Goal: Transaction & Acquisition: Purchase product/service

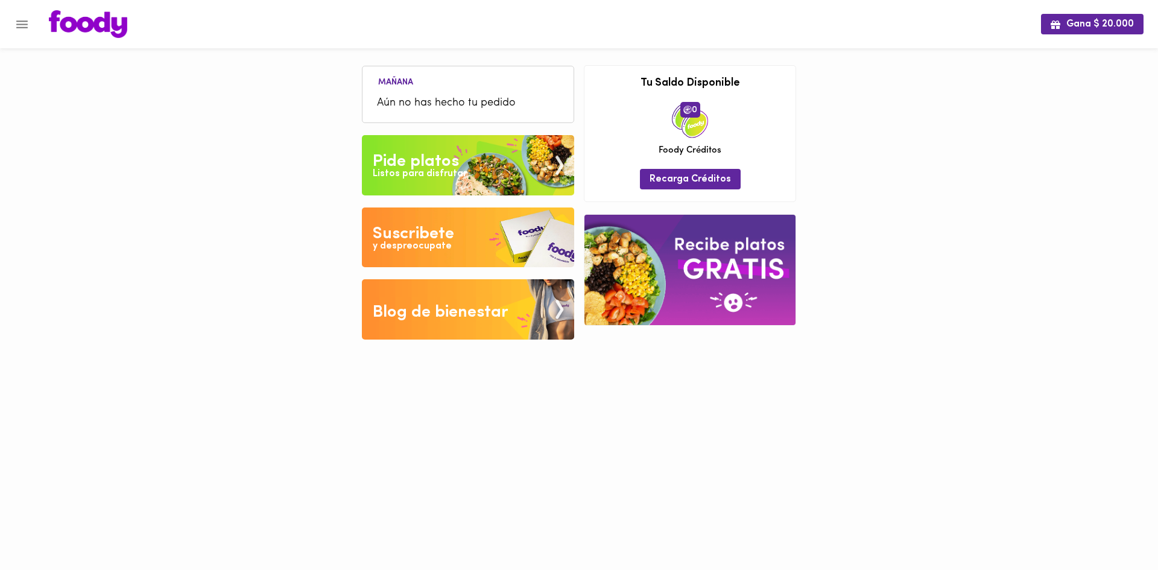
drag, startPoint x: 0, startPoint y: 0, endPoint x: 317, endPoint y: 446, distance: 546.8
click at [317, 358] on html "Gana $ 20.000 Mañana Aún no has hecho tu pedido Tu pago contraentrega por $- es…" at bounding box center [579, 179] width 1158 height 358
click at [0, 26] on div at bounding box center [6, 285] width 12 height 570
click at [11, 21] on div at bounding box center [6, 285] width 12 height 570
click at [14, 26] on icon "Menu" at bounding box center [21, 24] width 15 height 15
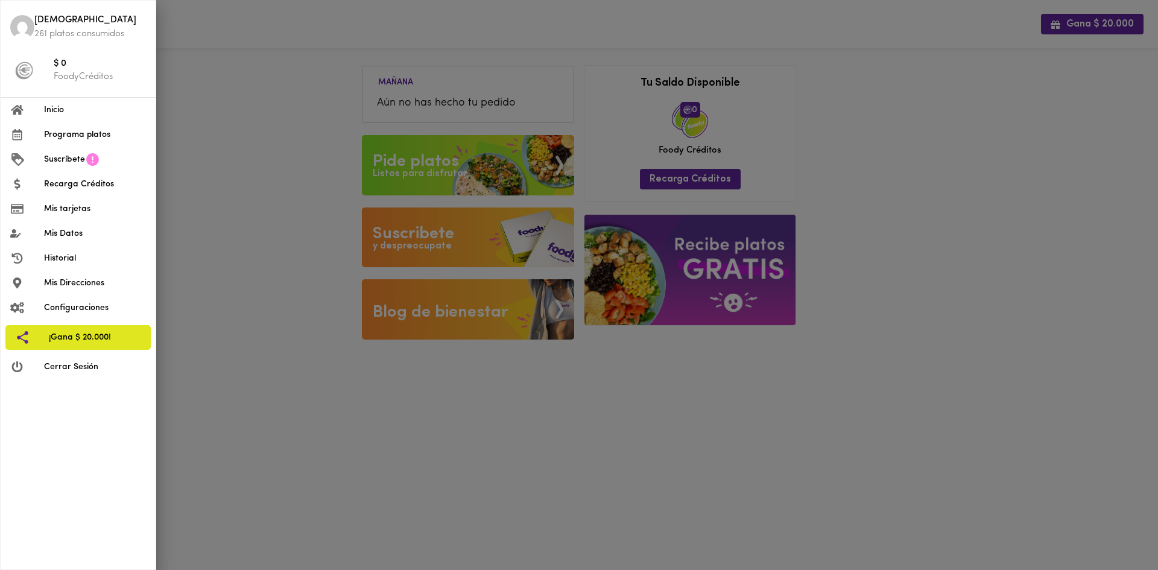
click at [109, 104] on span "Inicio" at bounding box center [95, 110] width 102 height 13
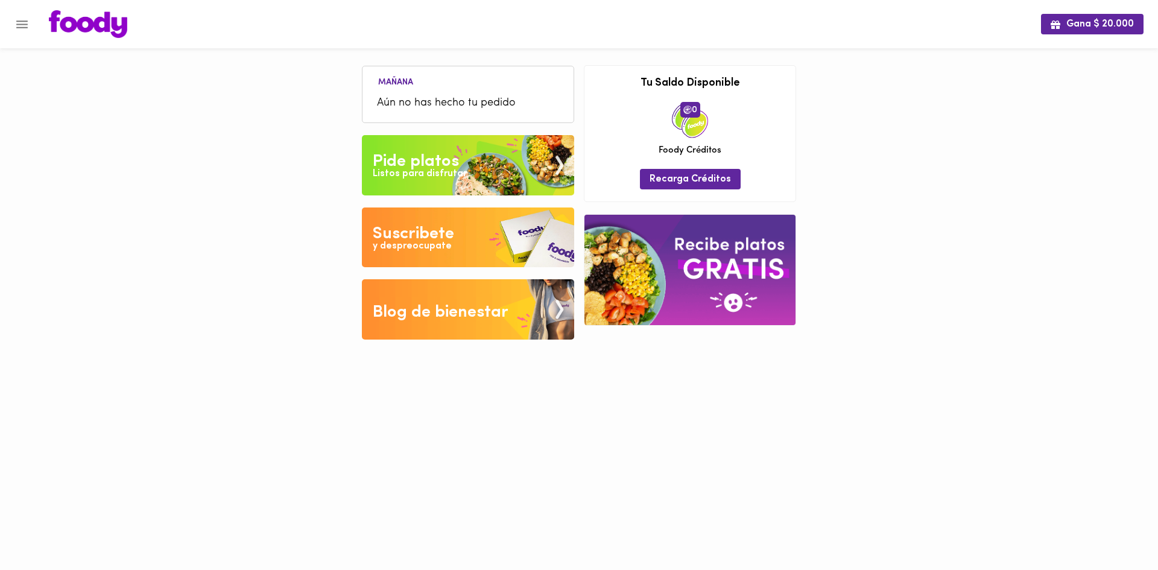
click at [500, 156] on img at bounding box center [468, 165] width 212 height 60
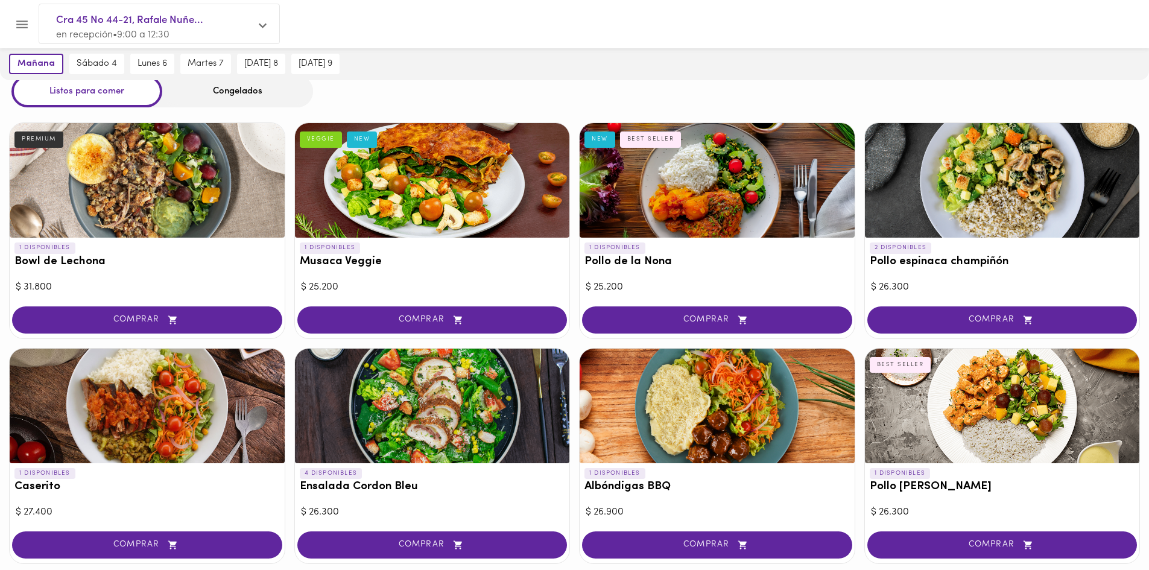
scroll to position [60, 0]
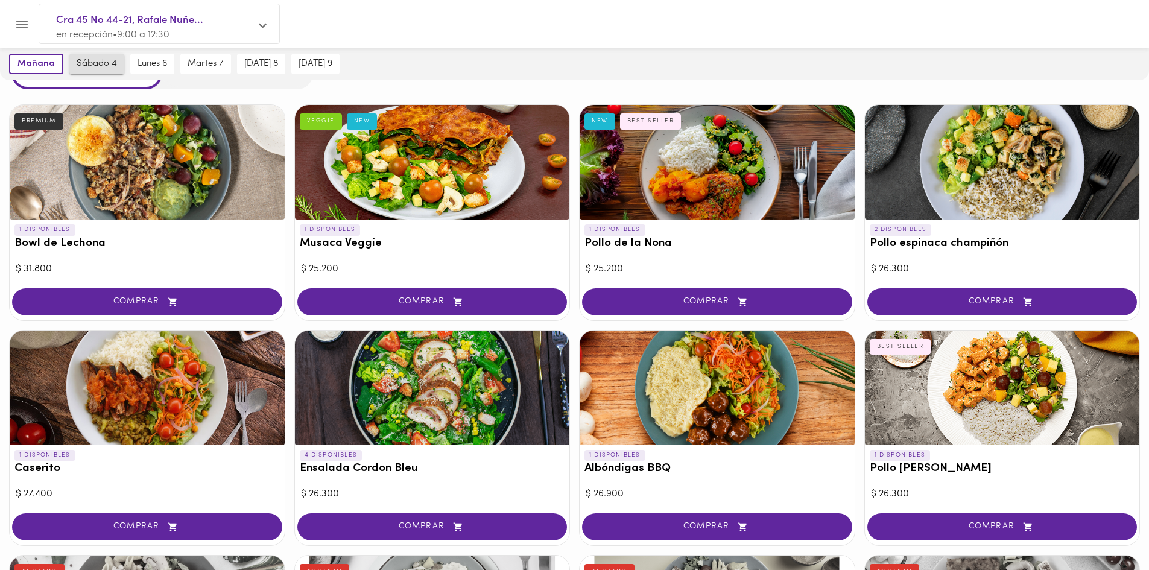
click at [107, 66] on span "sábado 4" at bounding box center [97, 64] width 40 height 11
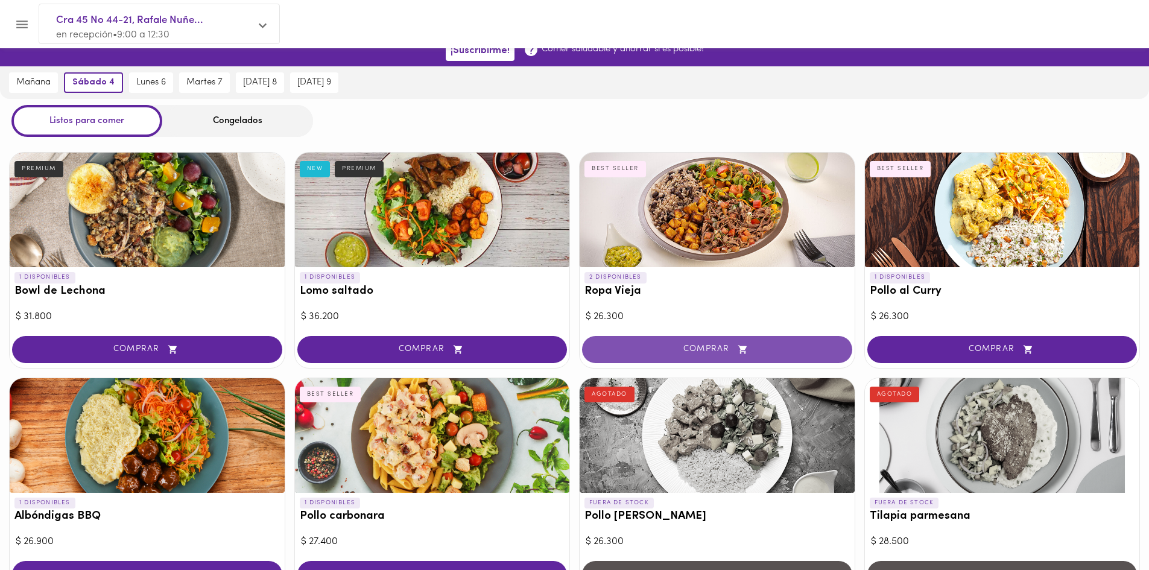
scroll to position [0, 0]
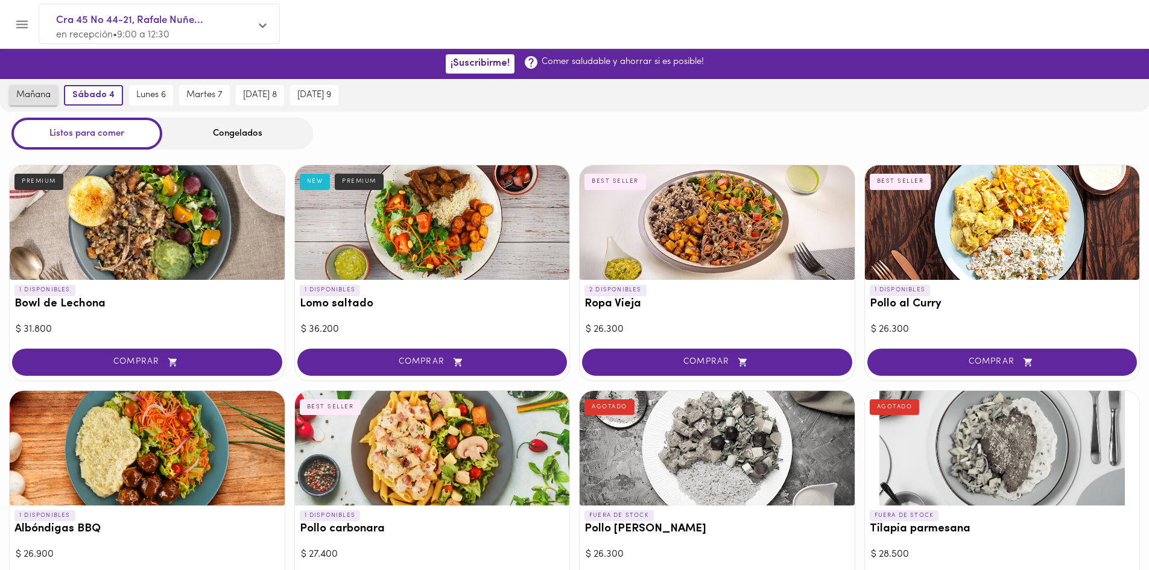
click at [44, 95] on span "mañana" at bounding box center [33, 95] width 34 height 11
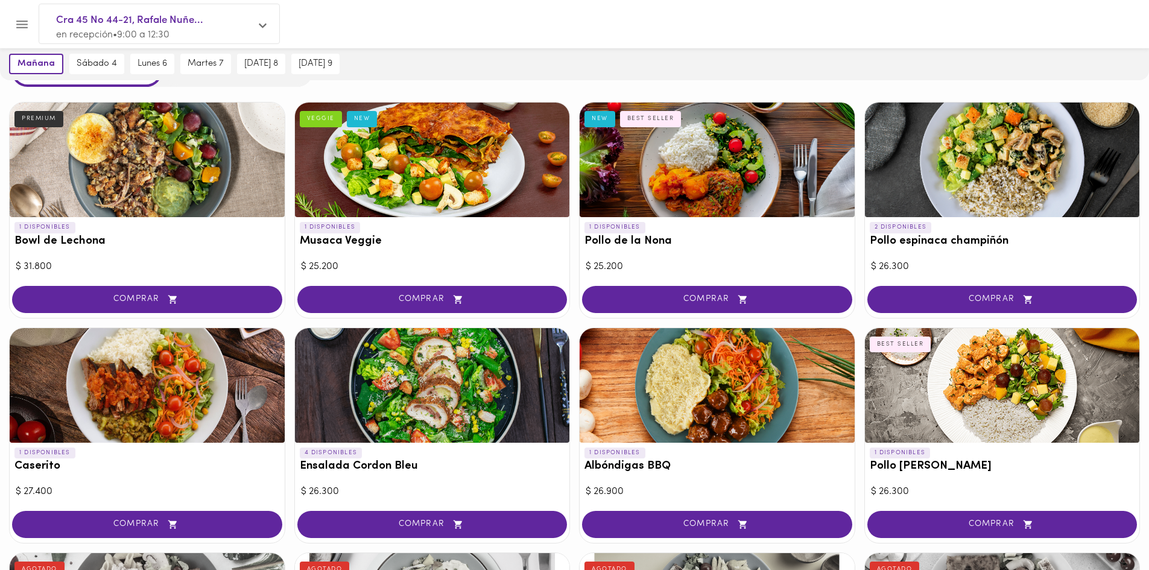
scroll to position [121, 0]
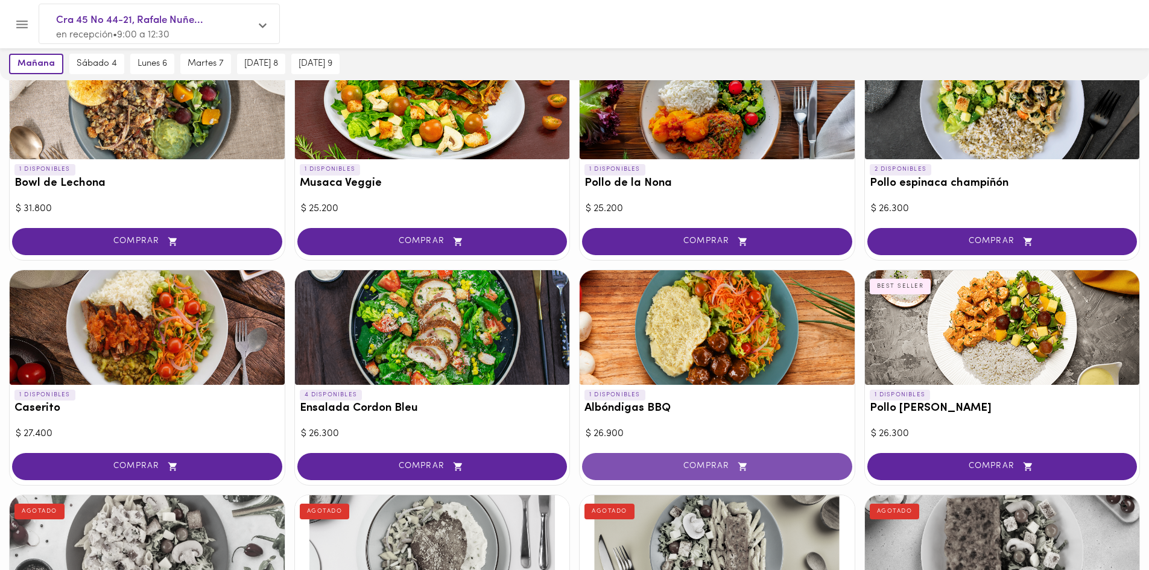
click at [690, 467] on span "COMPRAR" at bounding box center [717, 466] width 240 height 10
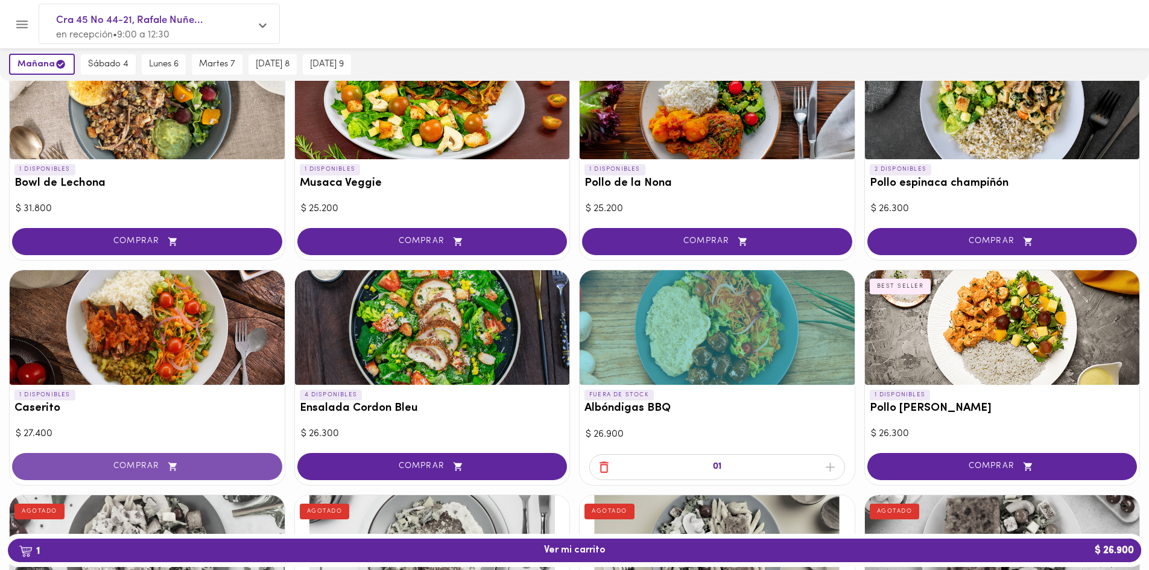
click at [176, 468] on icon "button" at bounding box center [172, 466] width 8 height 8
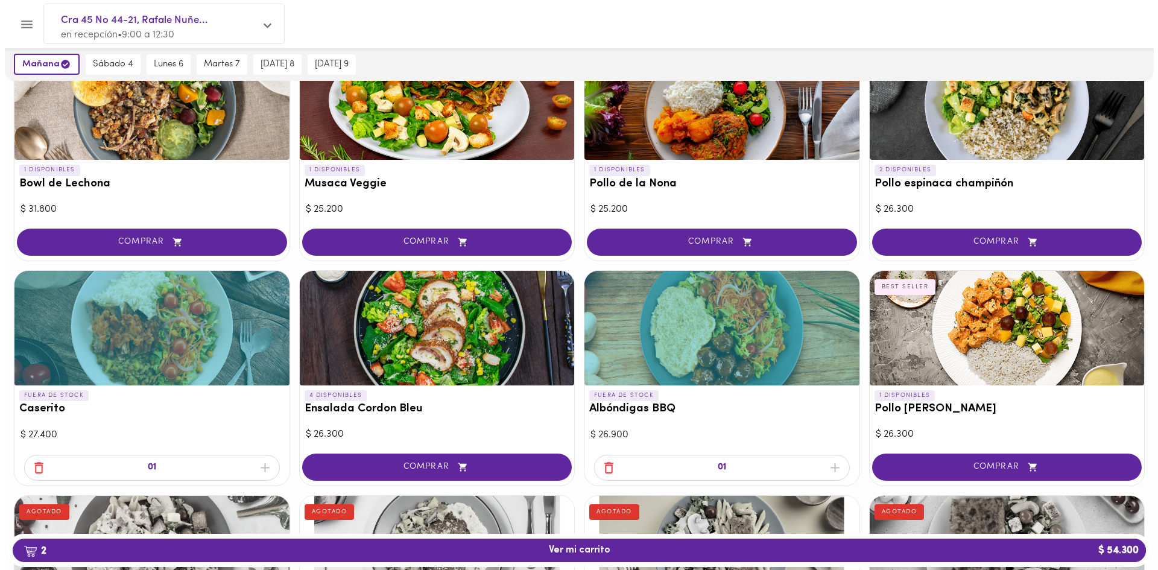
scroll to position [0, 0]
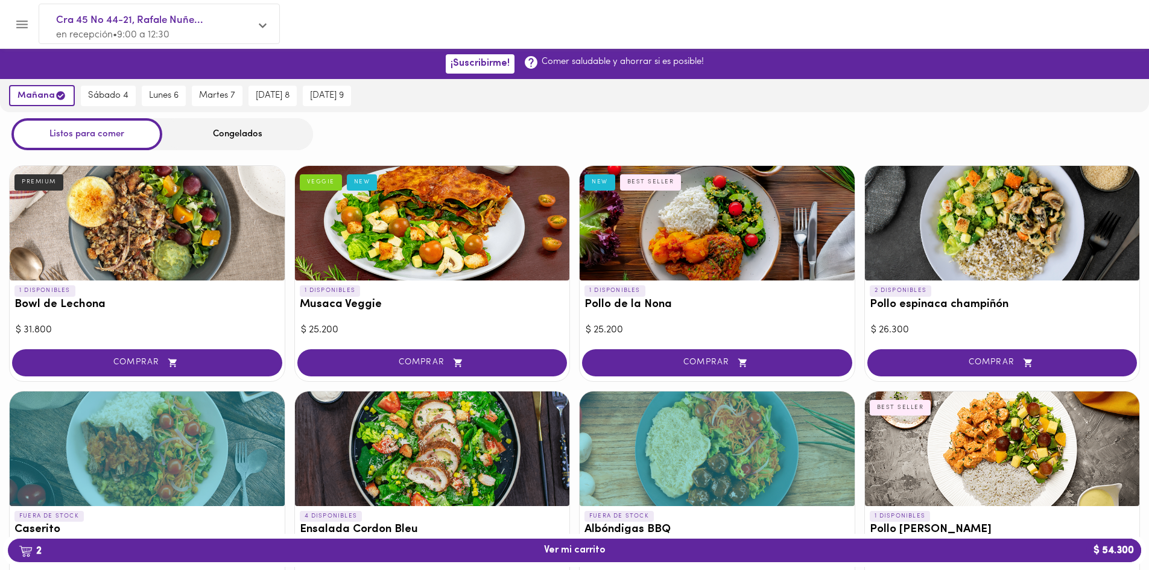
click at [179, 220] on div at bounding box center [147, 223] width 275 height 115
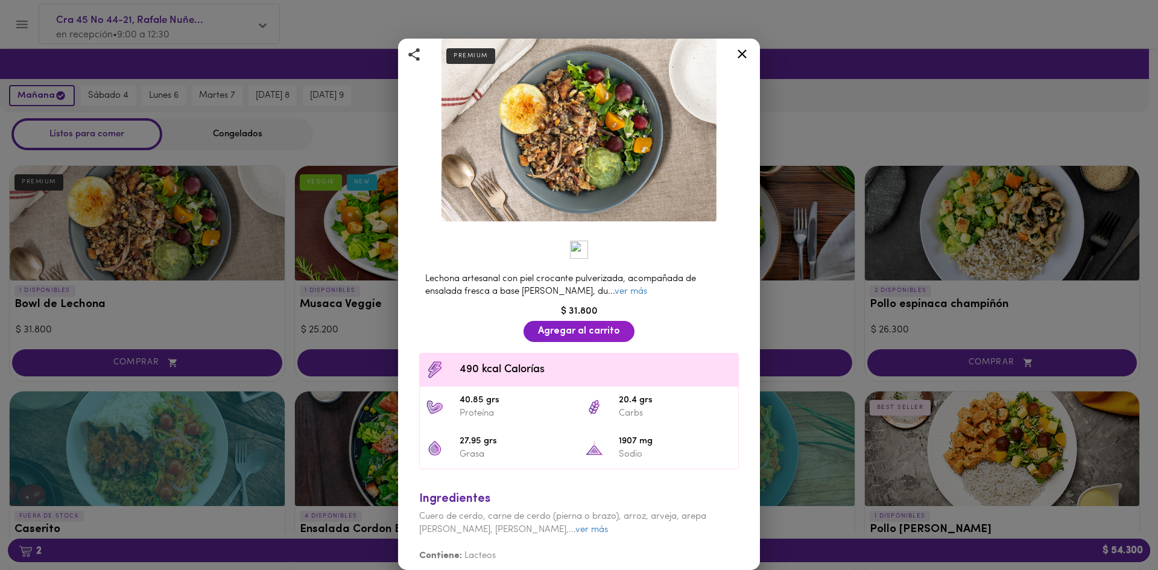
scroll to position [63, 0]
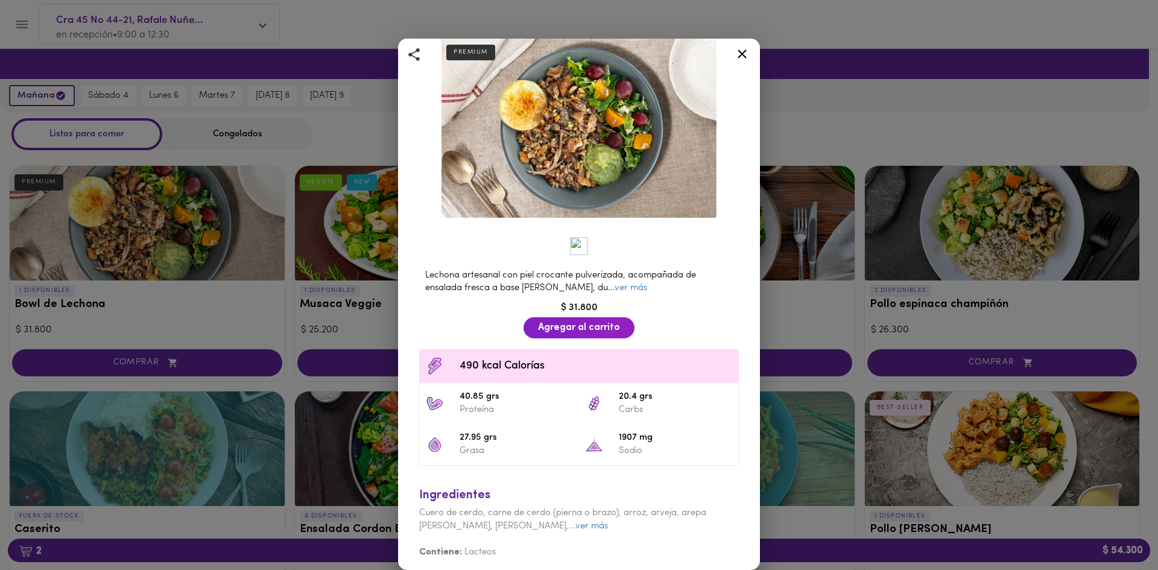
click at [928, 300] on div "Bowl de Lechona Con guacamole y ensalada fresca PREMIUM Lechona artesanal con p…" at bounding box center [579, 285] width 1158 height 570
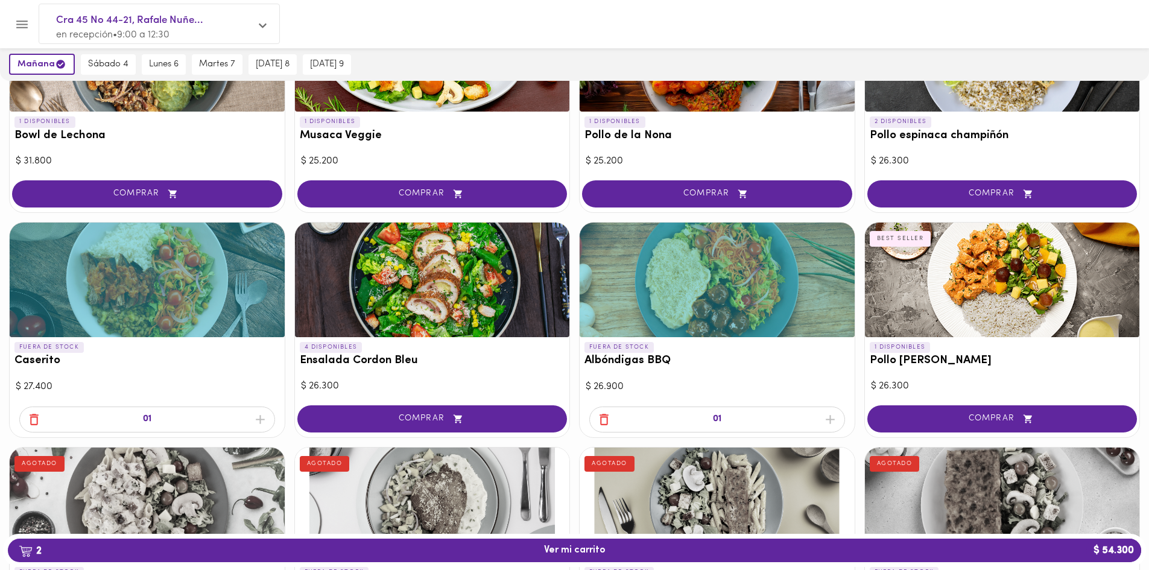
scroll to position [181, 0]
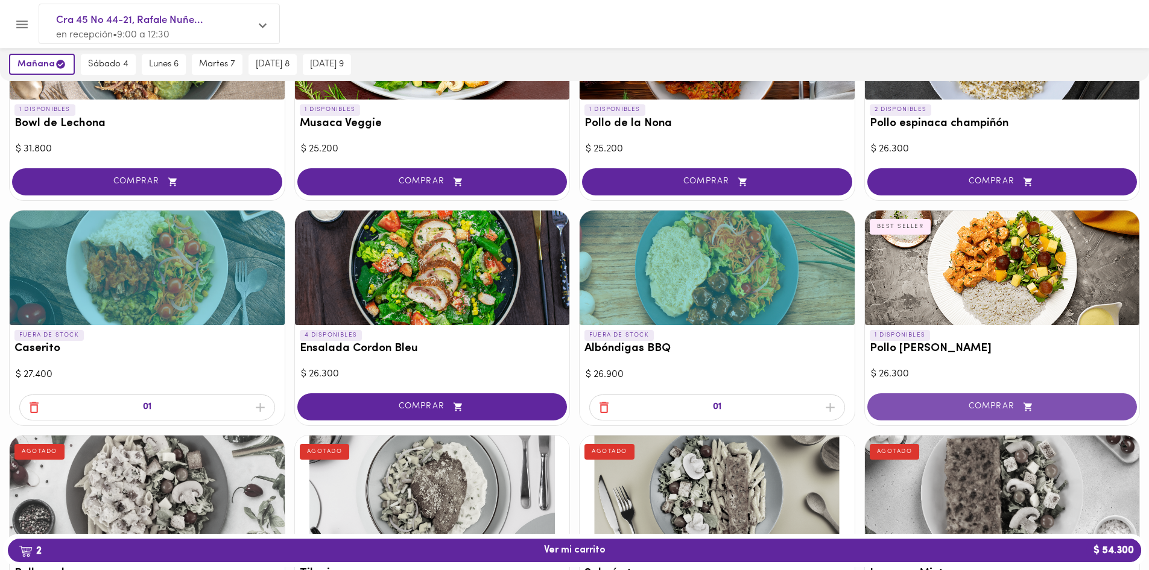
click at [943, 407] on span "COMPRAR" at bounding box center [1002, 407] width 240 height 10
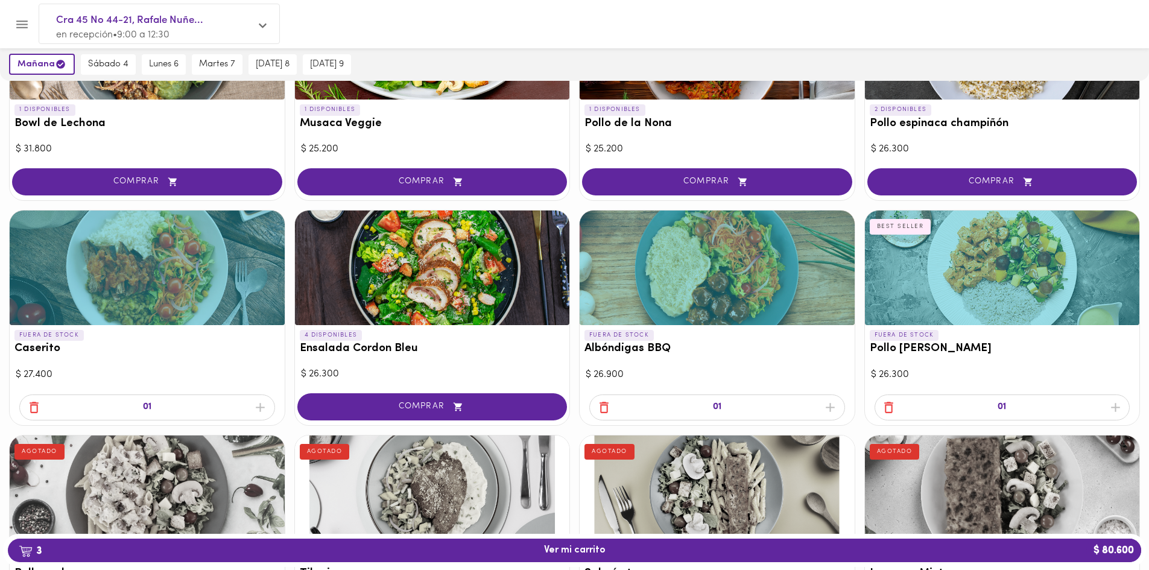
click at [829, 406] on div "01" at bounding box center [717, 407] width 256 height 26
click at [1120, 408] on div "01" at bounding box center [1003, 407] width 256 height 26
click at [256, 416] on div "01" at bounding box center [147, 407] width 256 height 26
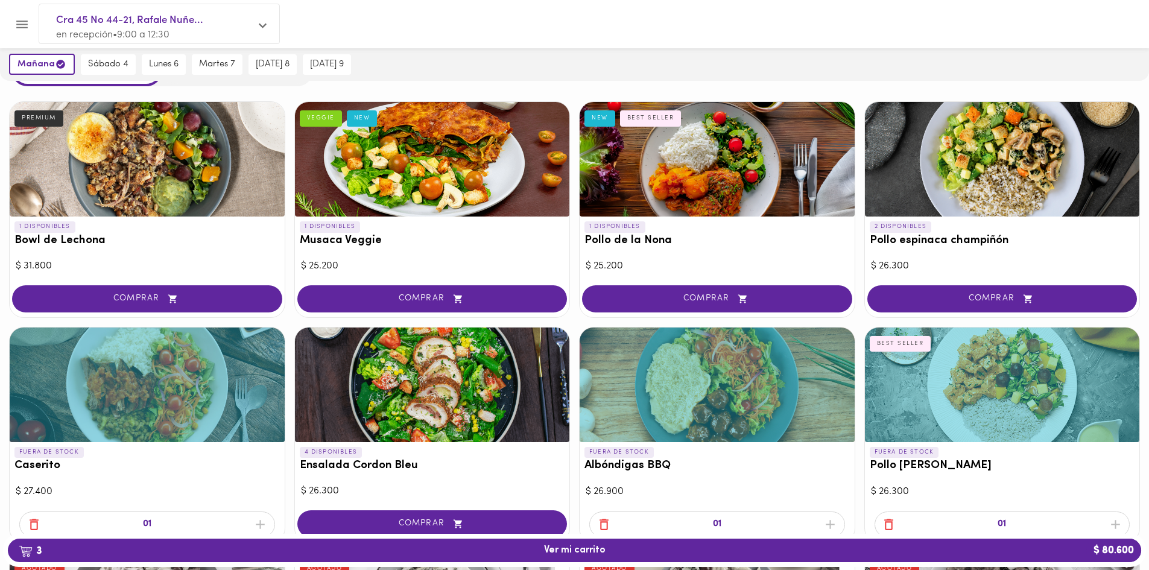
scroll to position [60, 0]
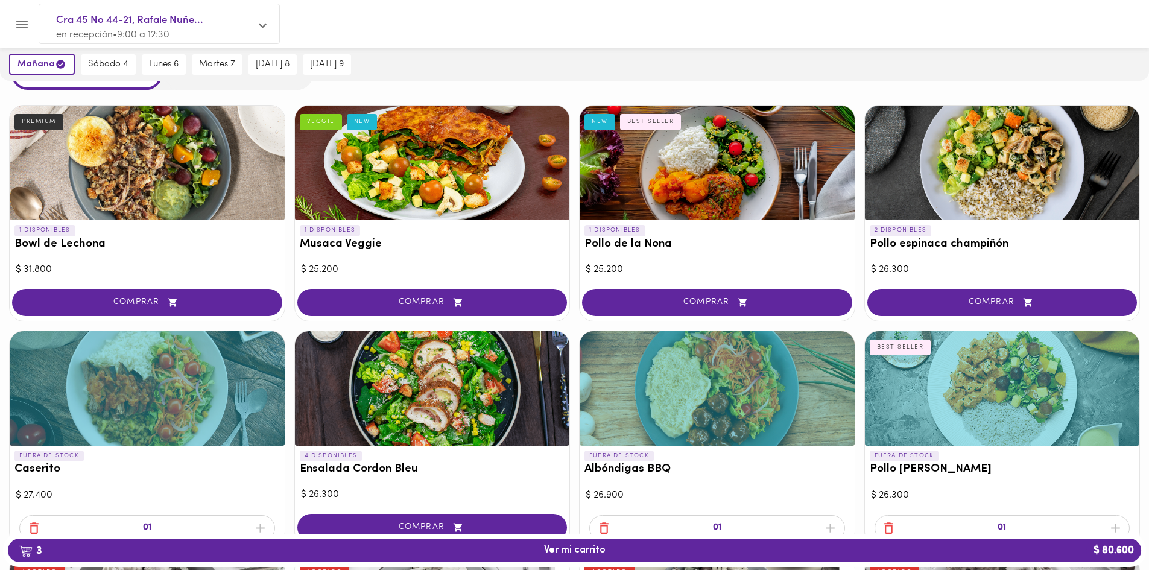
click at [262, 524] on div "01" at bounding box center [147, 528] width 256 height 26
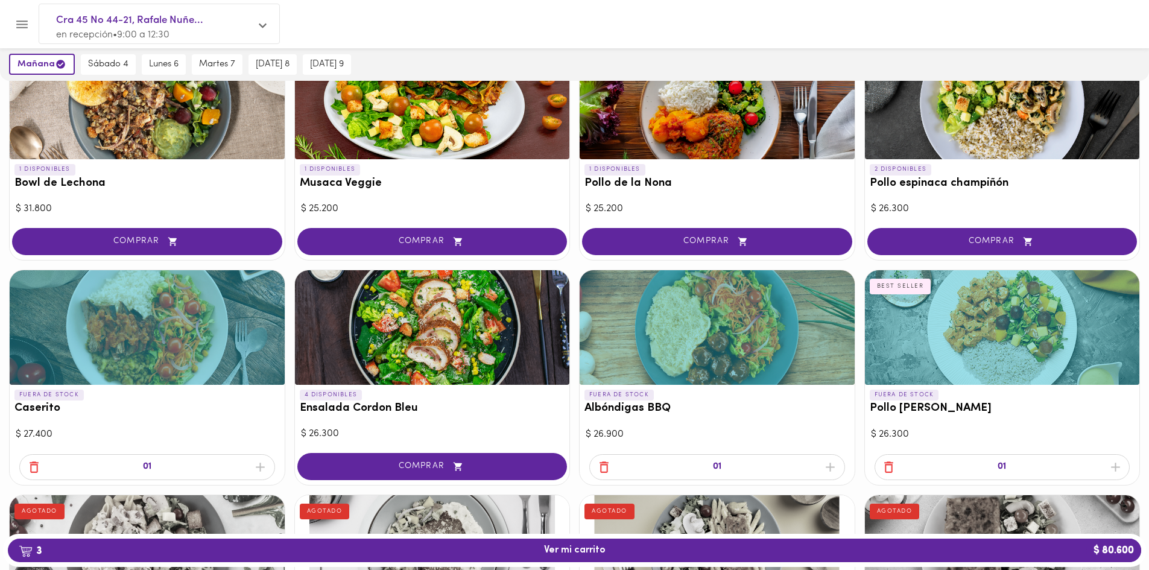
scroll to position [134, 0]
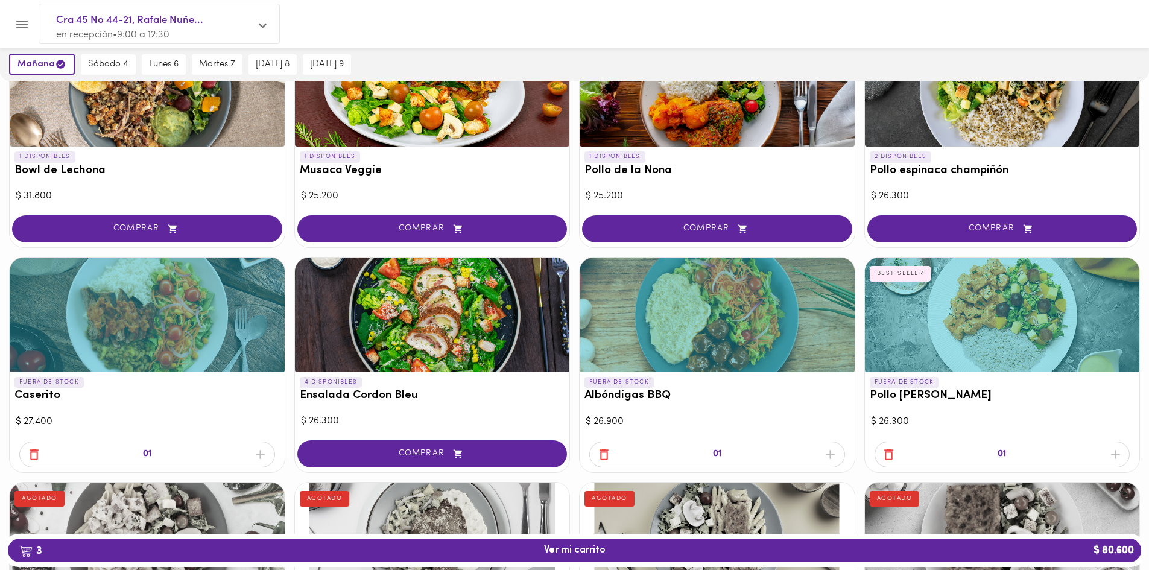
click at [443, 332] on div at bounding box center [432, 315] width 275 height 115
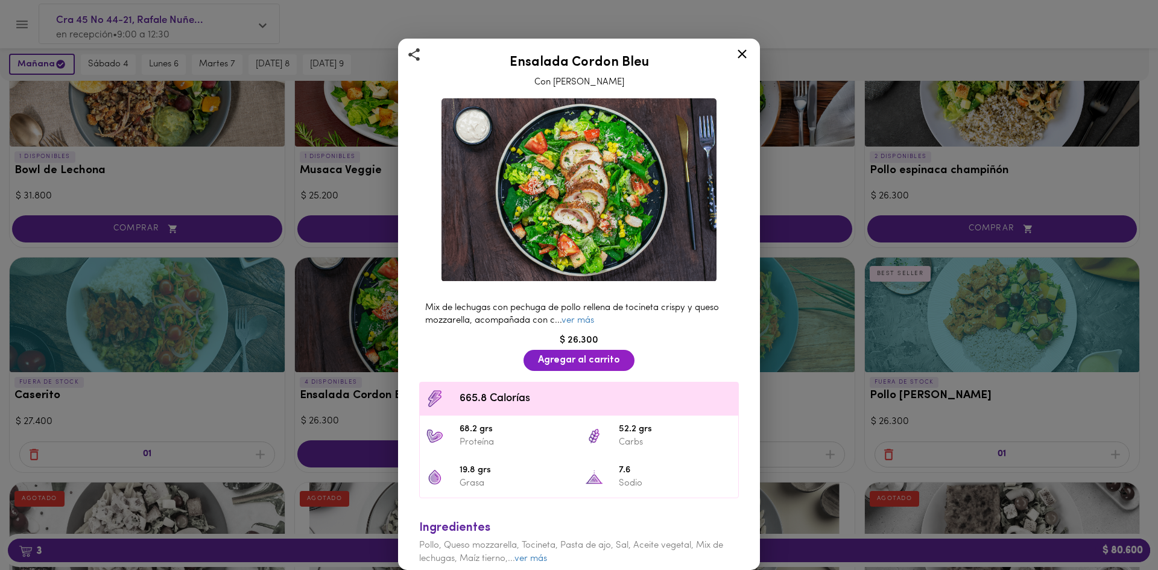
click at [388, 304] on div "Ensalada Cordon Bleu Con Aderezo Cesar Mix de lechugas con pechuga de pollo rel…" at bounding box center [579, 285] width 1158 height 570
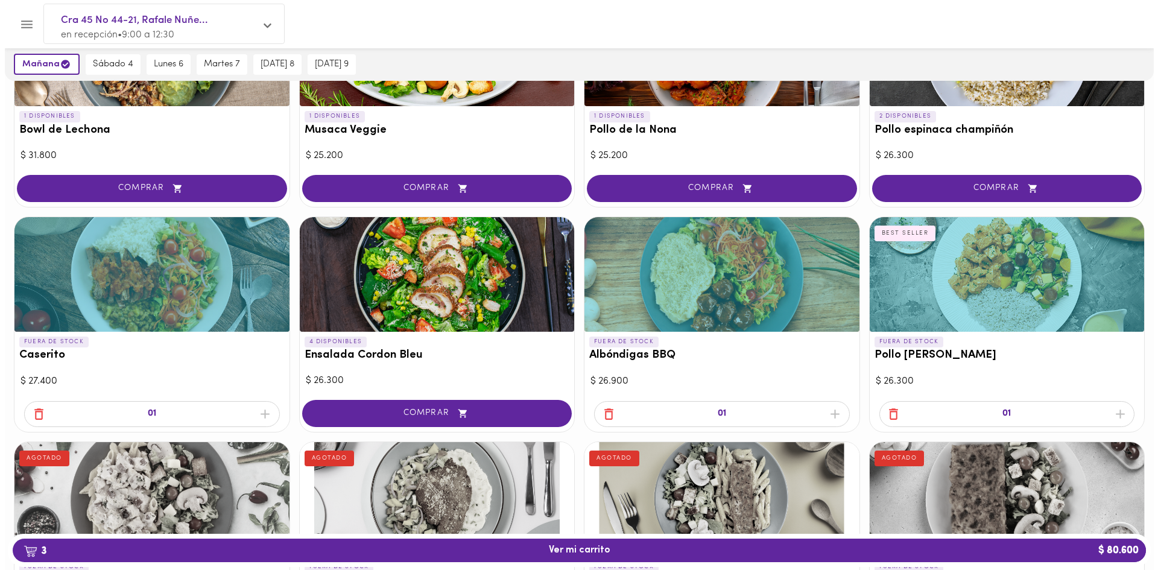
scroll to position [181, 0]
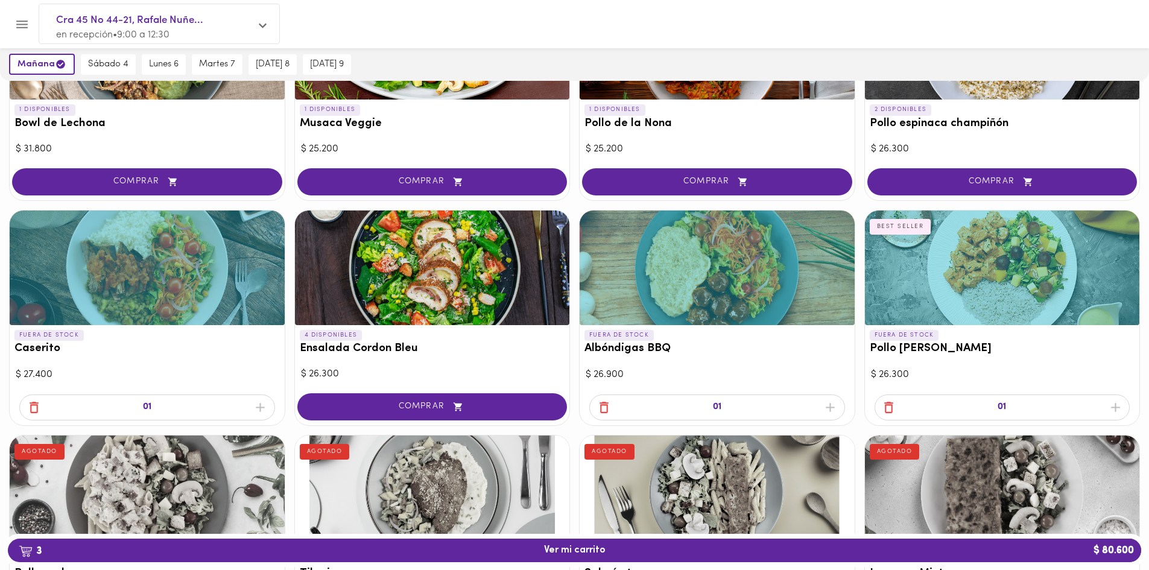
click at [241, 312] on div at bounding box center [147, 268] width 275 height 115
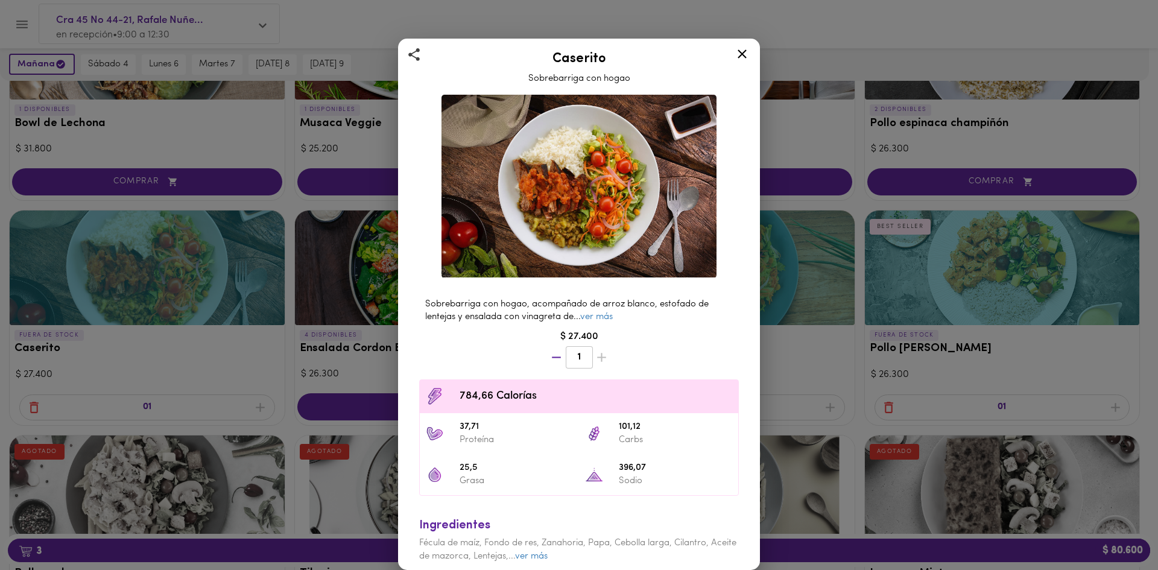
scroll to position [7, 0]
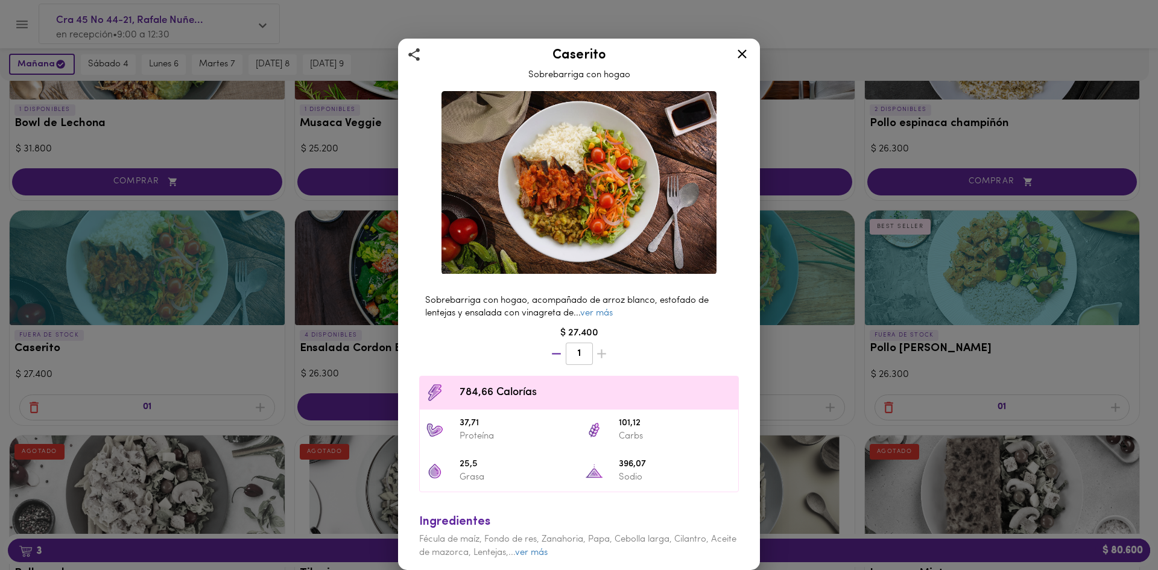
click at [873, 257] on div "Caserito Sobrebarriga con hogao Sobrebarriga con hogao, acompañado de arroz bla…" at bounding box center [579, 285] width 1158 height 570
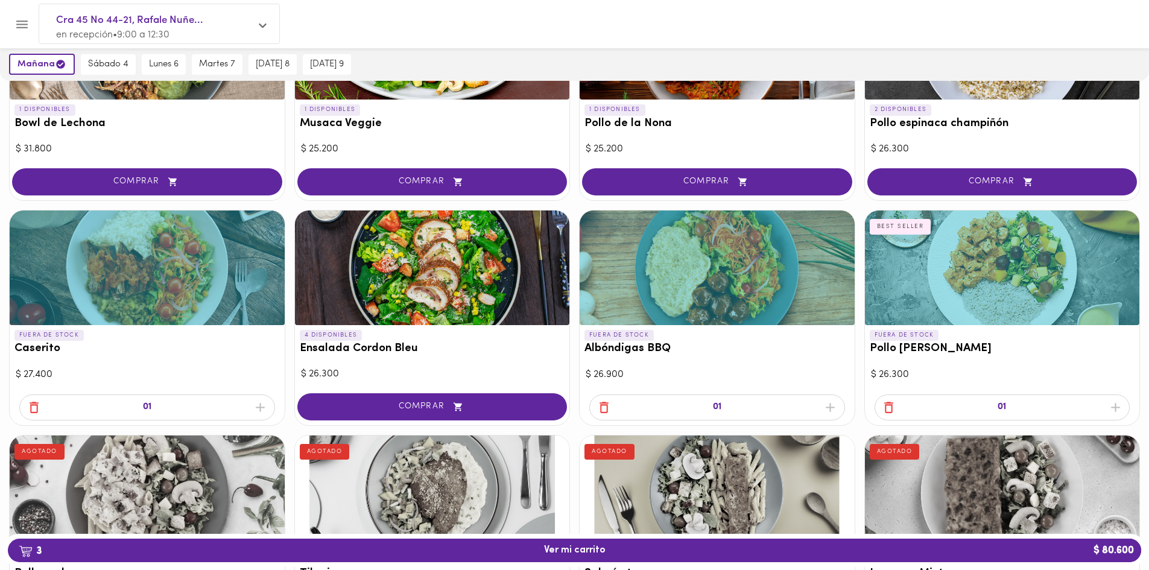
click at [774, 343] on h3 "Albóndigas BBQ" at bounding box center [716, 349] width 265 height 13
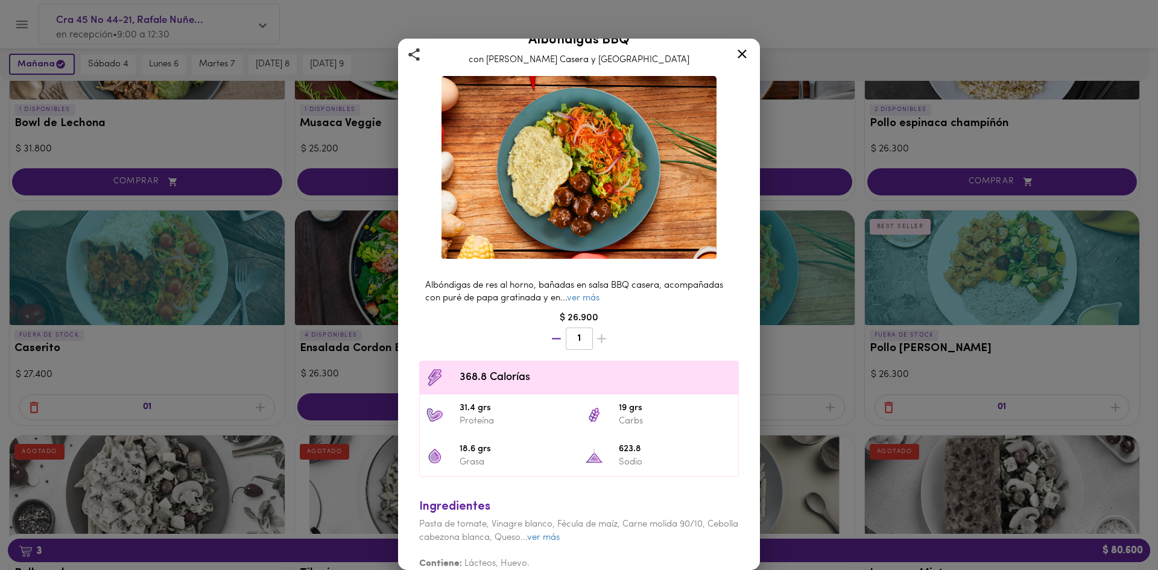
scroll to position [34, 0]
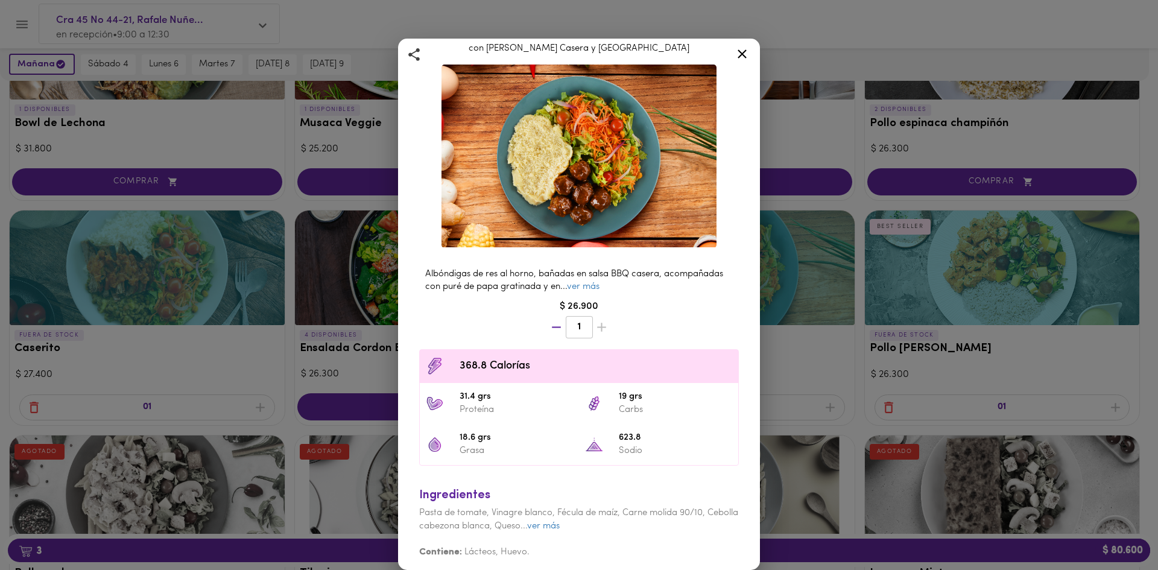
click at [835, 398] on div "Albóndigas BBQ con Salsa Barbacoa Casera y Puré Albóndigas de res al horno, bañ…" at bounding box center [579, 285] width 1158 height 570
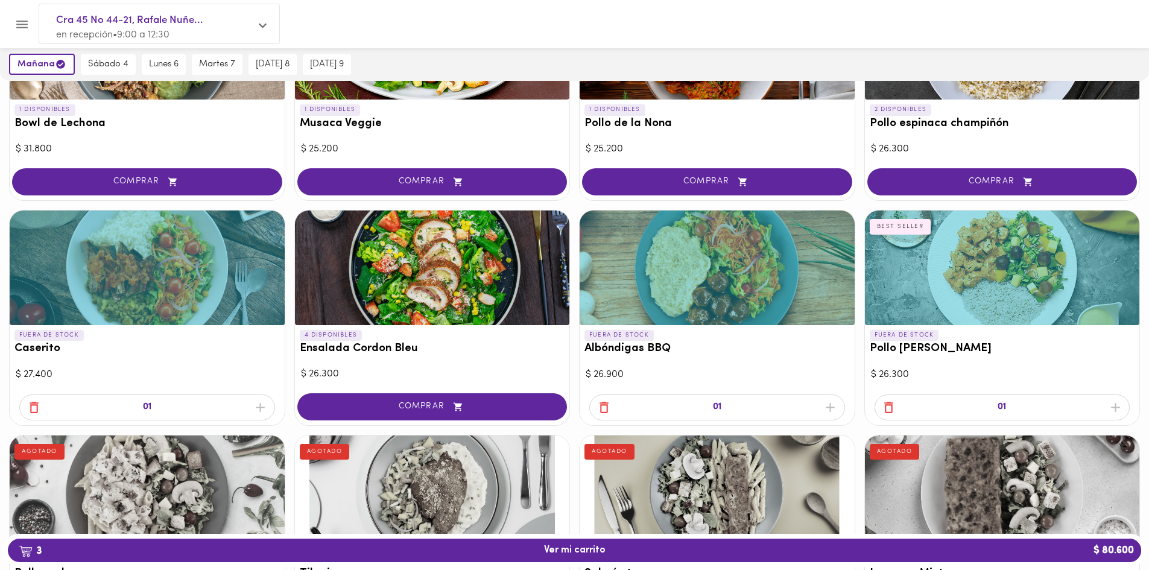
click at [996, 319] on div at bounding box center [1002, 268] width 275 height 115
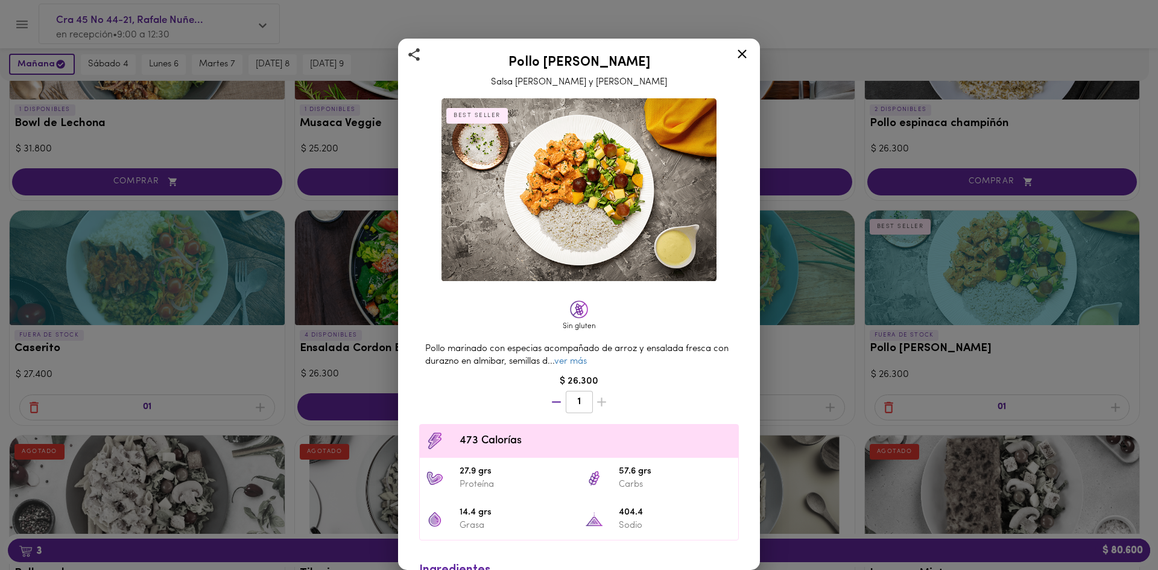
click at [922, 346] on div "Pollo Tikka Massala Salsa [PERSON_NAME] y Coco BEST SELLER Sin gluten Pollo mar…" at bounding box center [579, 285] width 1158 height 570
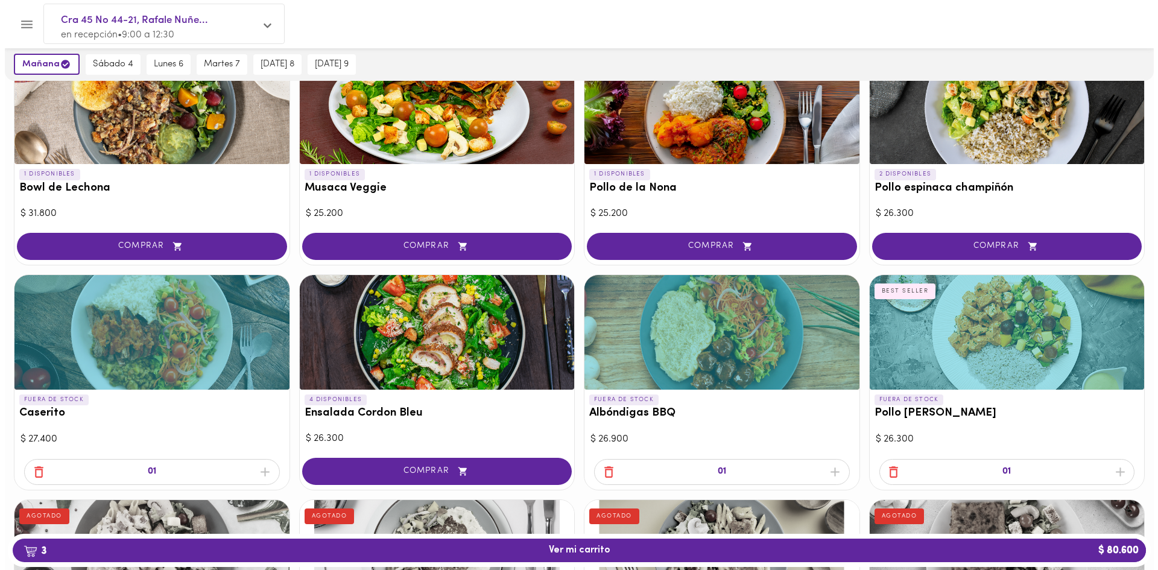
scroll to position [60, 0]
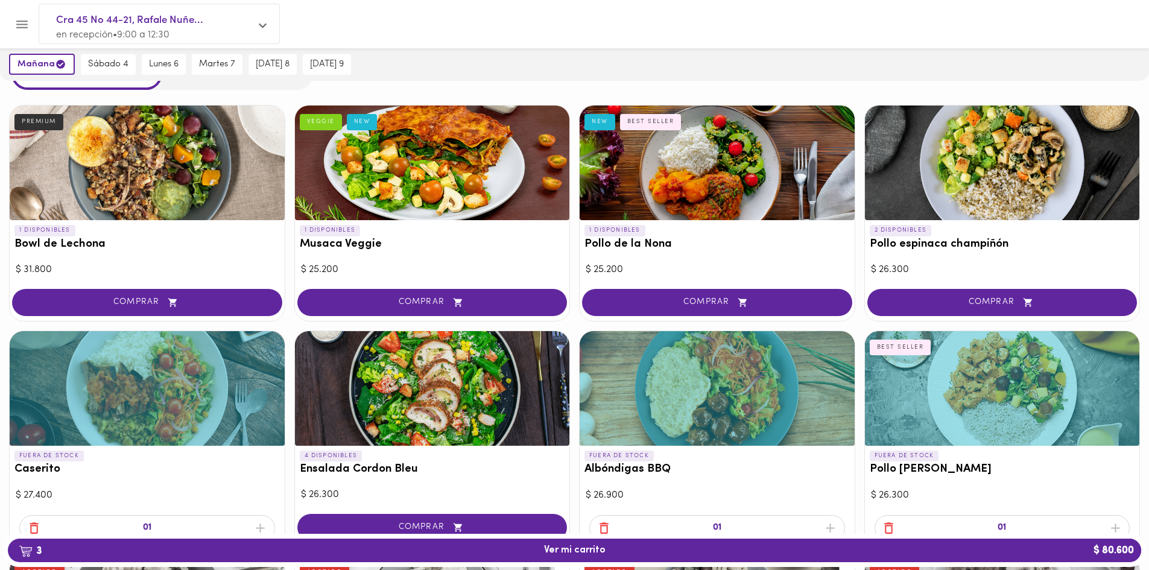
click at [525, 220] on div "1 DISPONIBLES Musaca Veggie VEGGIE NEW" at bounding box center [432, 240] width 275 height 40
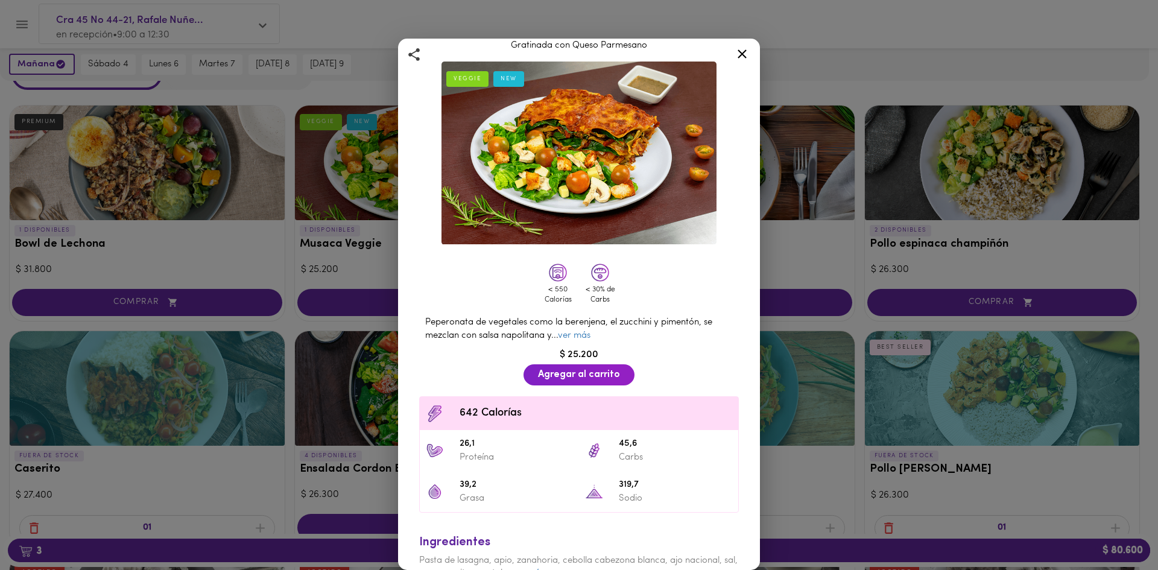
scroll to position [97, 0]
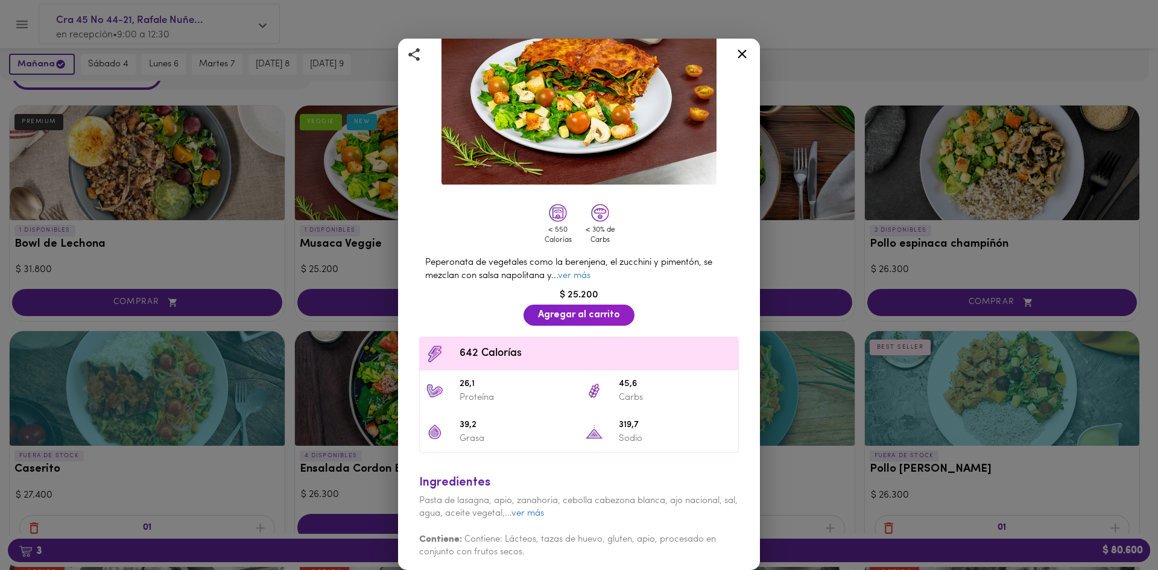
click at [888, 325] on div "Musaca Veggie Gratinada con Queso Parmesano VEGGIE NEW < 550 Calorías < 30% de …" at bounding box center [579, 285] width 1158 height 570
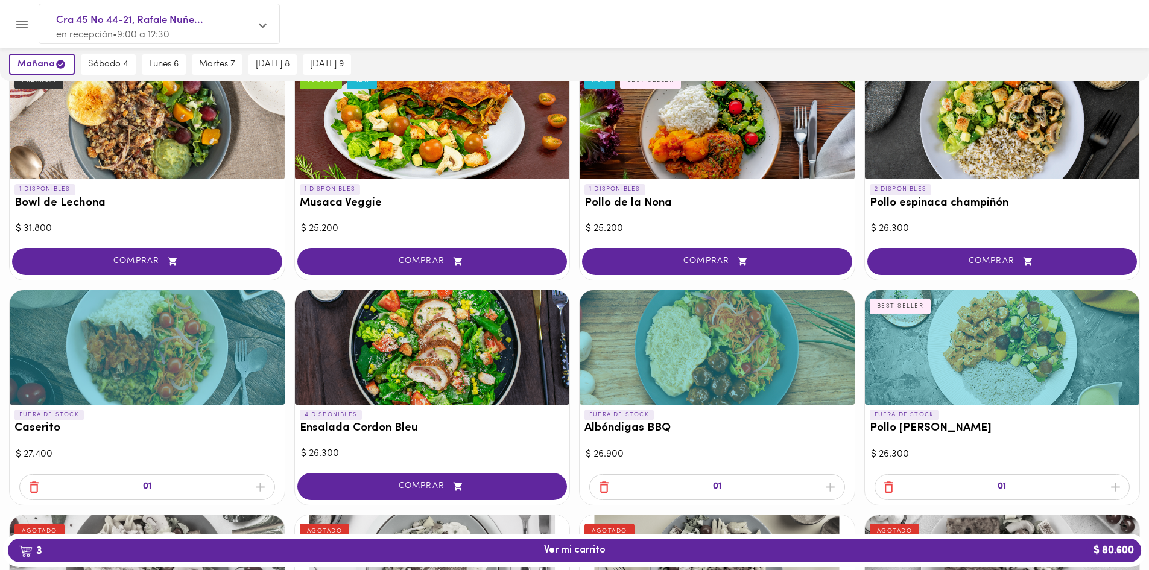
scroll to position [241, 0]
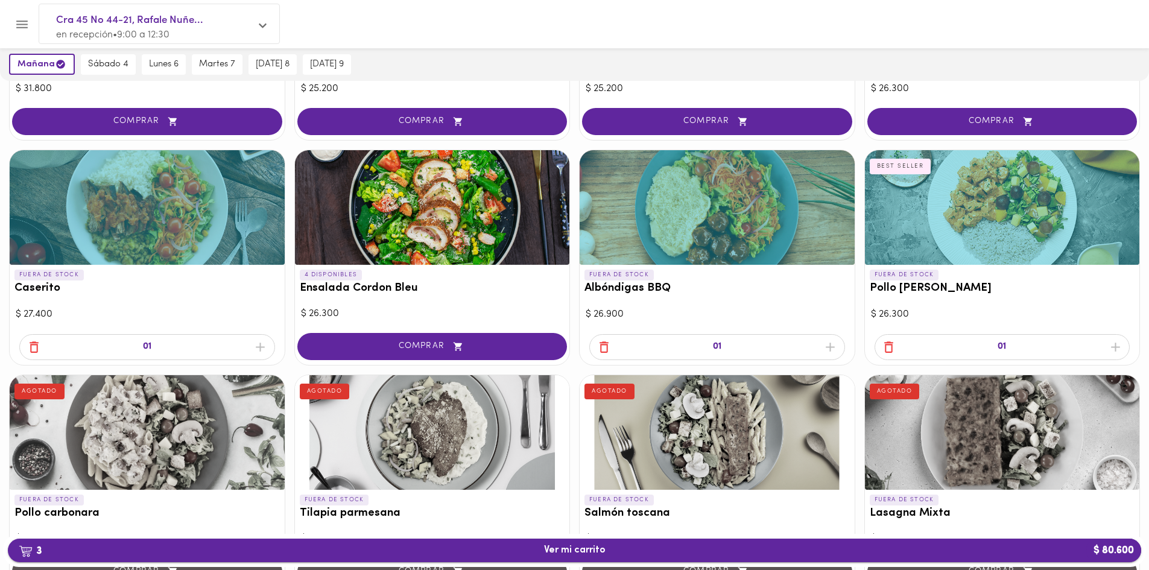
click at [597, 545] on span "3 Ver mi carrito $ 80.600" at bounding box center [575, 550] width 62 height 11
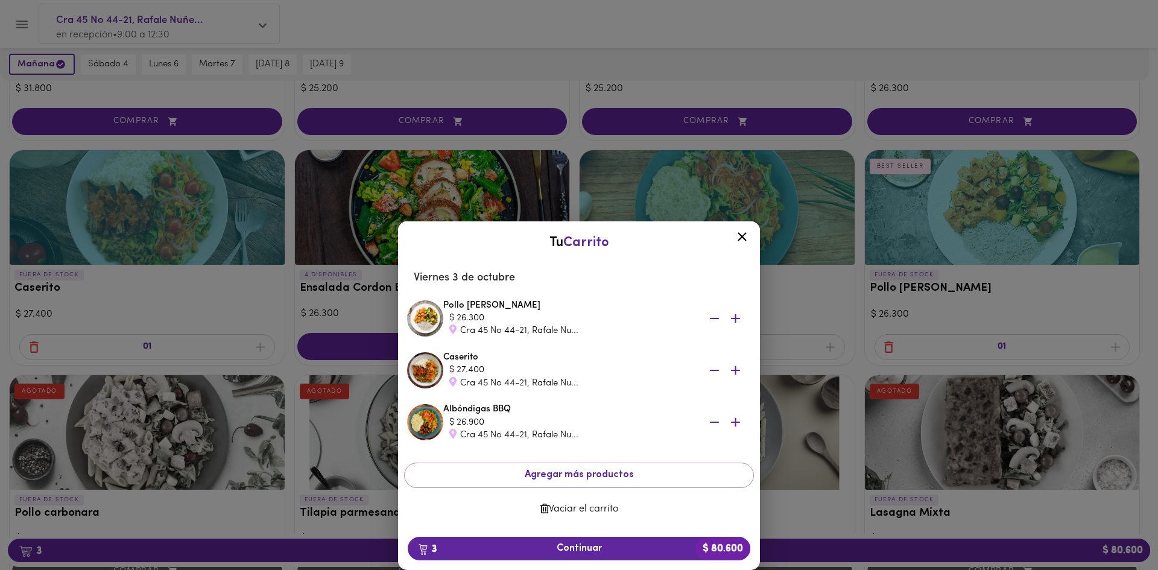
click at [743, 417] on span "button" at bounding box center [735, 422] width 18 height 15
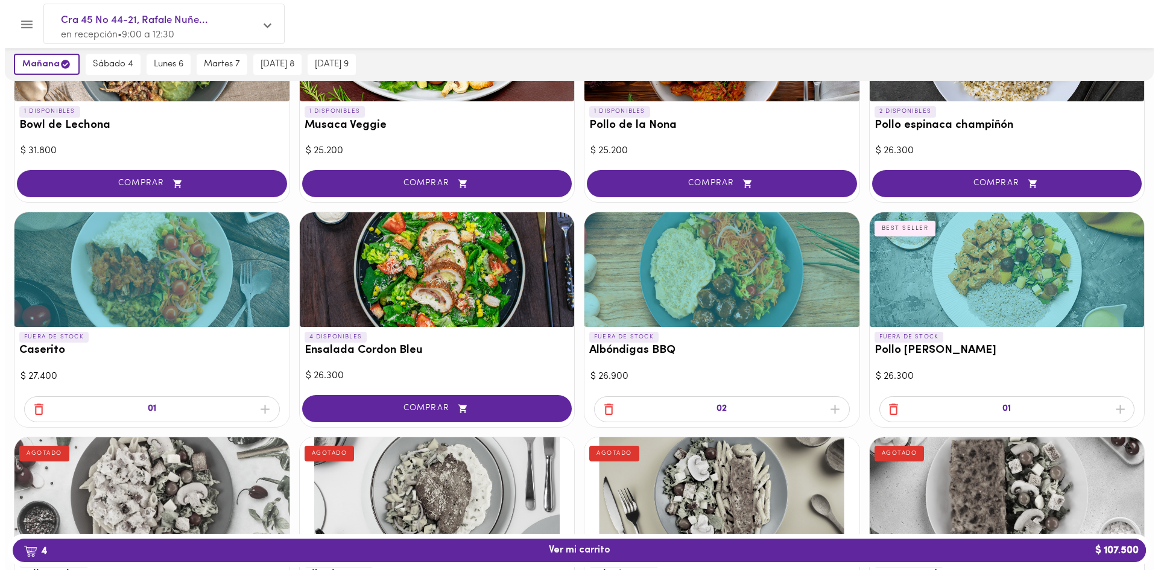
scroll to position [181, 0]
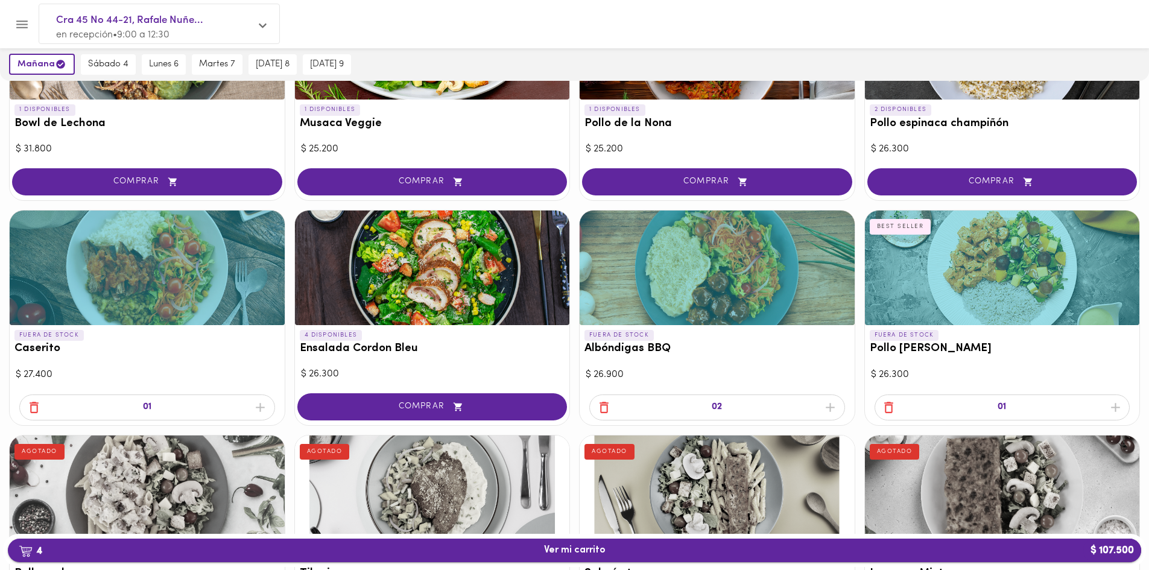
click at [790, 541] on button "4 Ver mi carrito $ 107.500" at bounding box center [574, 551] width 1133 height 24
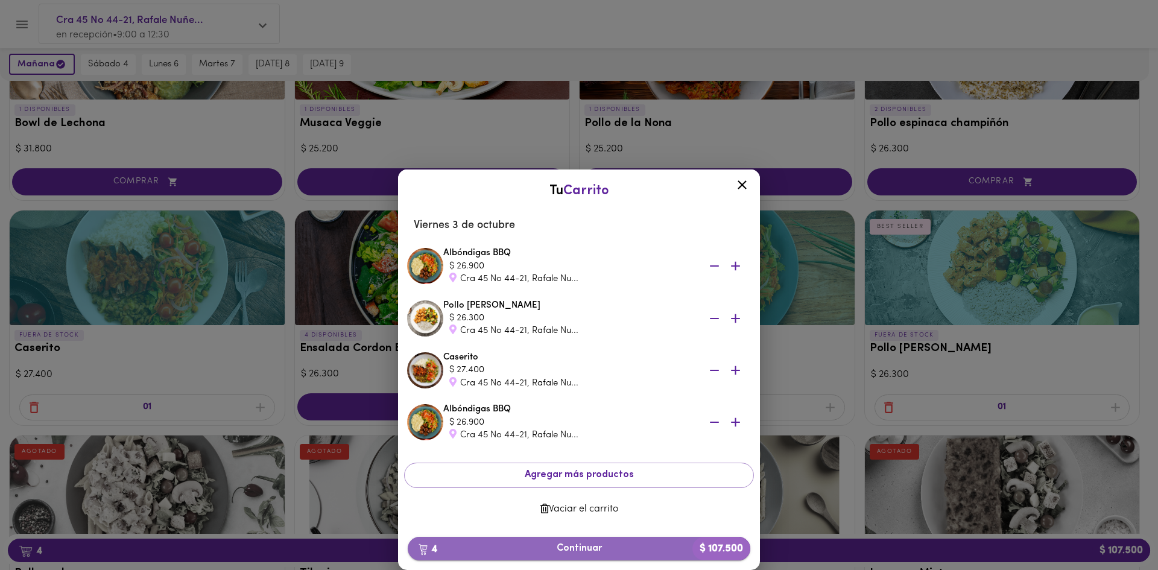
click at [658, 546] on span "4 Continuar $ 107.500" at bounding box center [578, 548] width 323 height 11
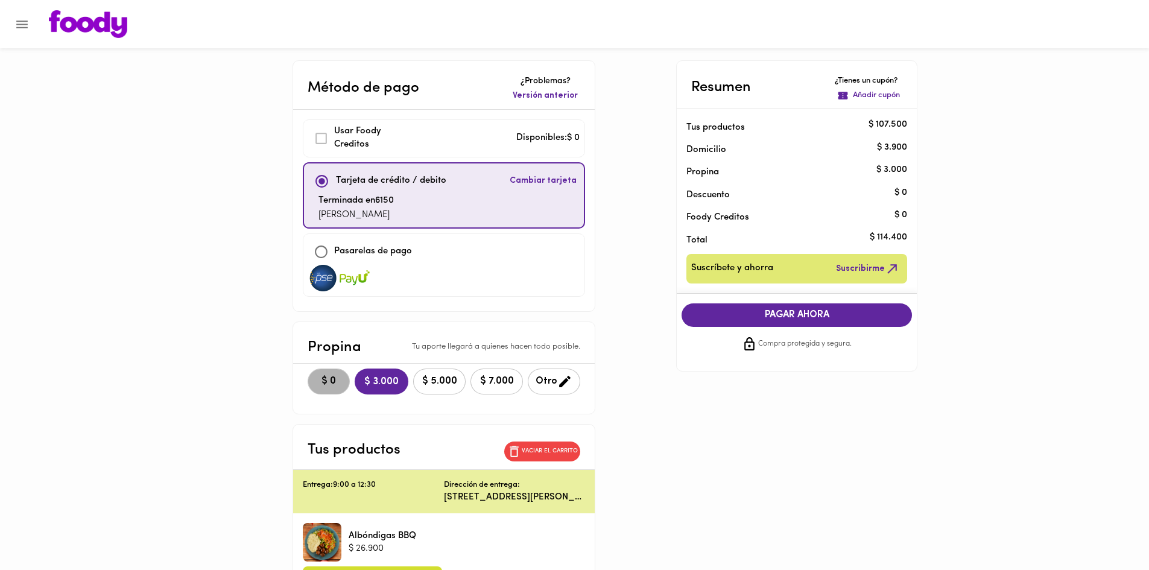
click at [315, 378] on span "$ 0" at bounding box center [328, 381] width 27 height 11
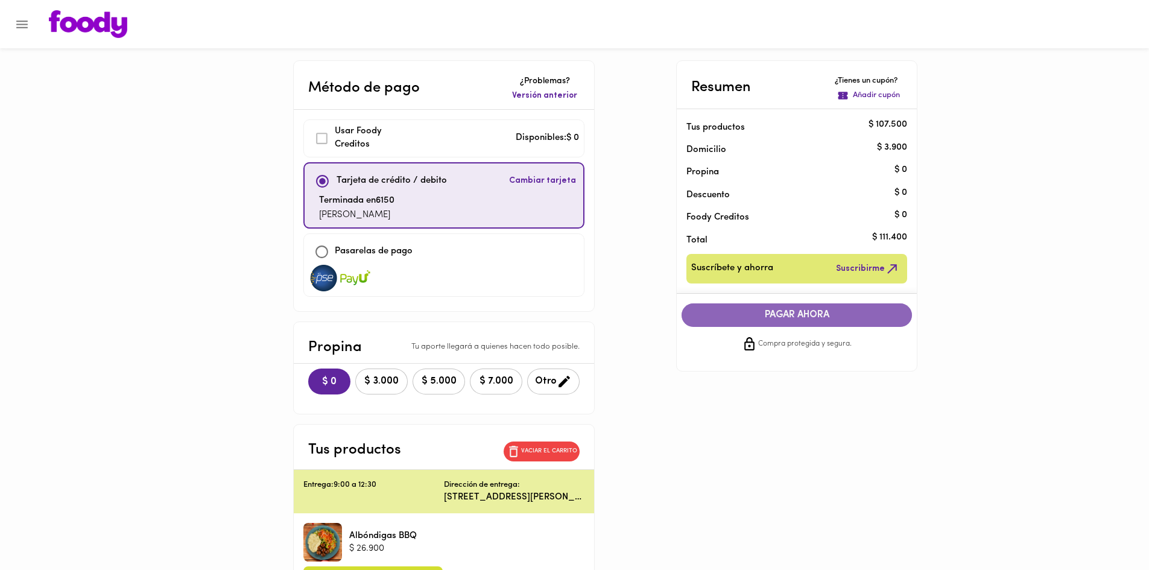
click at [783, 311] on span "PAGAR AHORA" at bounding box center [797, 314] width 206 height 11
